Goal: Complete application form

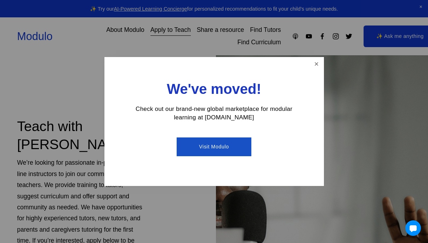
click at [223, 143] on link "Visit Modulo" at bounding box center [214, 146] width 75 height 19
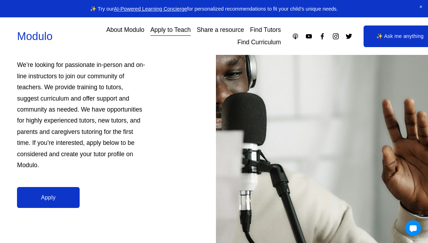
scroll to position [100, 0]
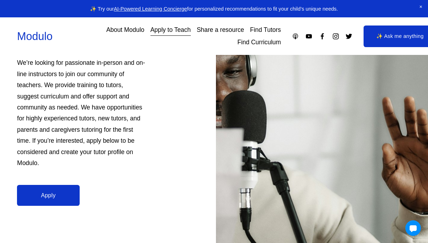
click at [52, 189] on link "Apply" at bounding box center [48, 195] width 62 height 21
click at [170, 30] on link "Apply to Teach" at bounding box center [170, 30] width 40 height 12
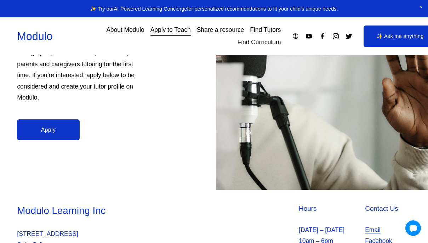
scroll to position [166, 0]
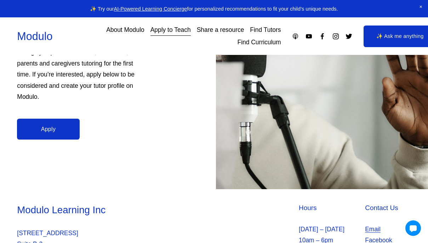
click at [78, 122] on link "Apply" at bounding box center [48, 129] width 62 height 21
